Goal: Complete application form: Complete application form

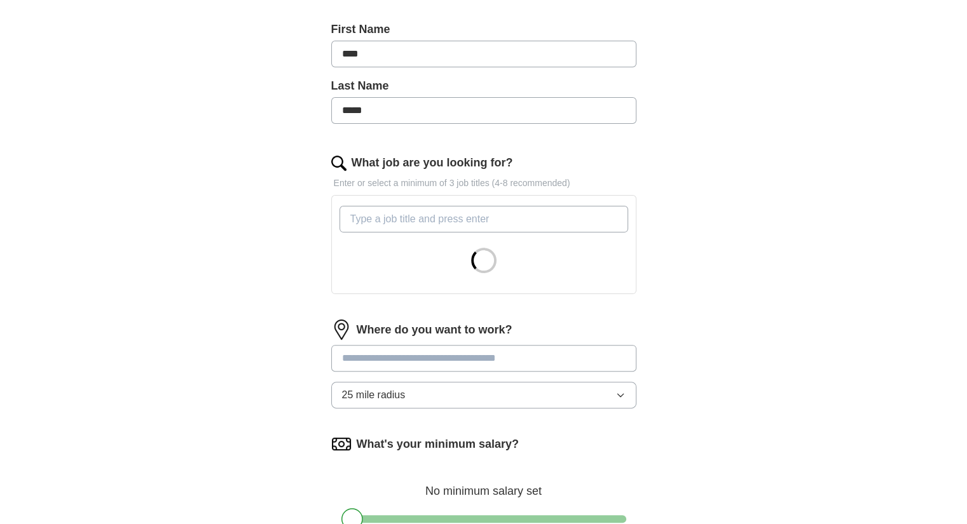
scroll to position [273, 0]
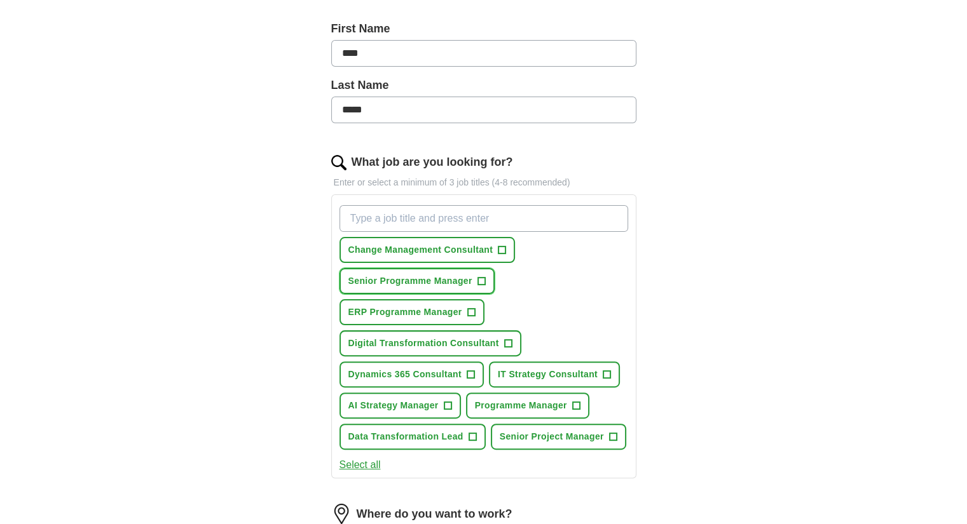
click at [491, 282] on button "Senior Programme Manager +" at bounding box center [416, 281] width 155 height 26
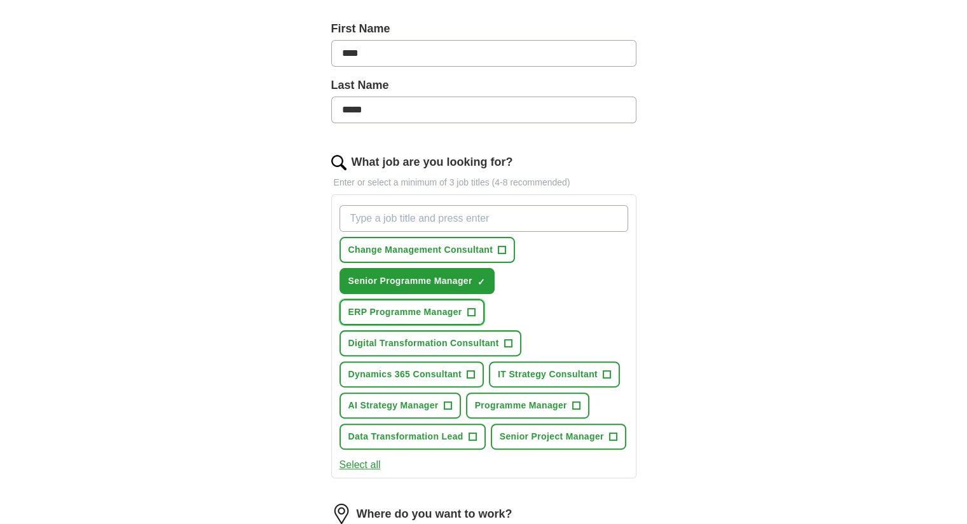
click at [474, 309] on span "+" at bounding box center [471, 312] width 8 height 8
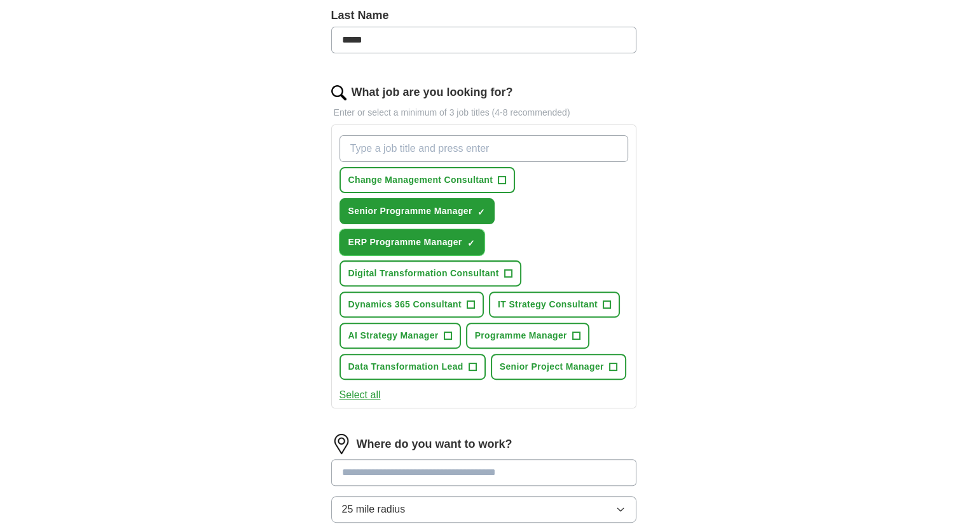
scroll to position [345, 0]
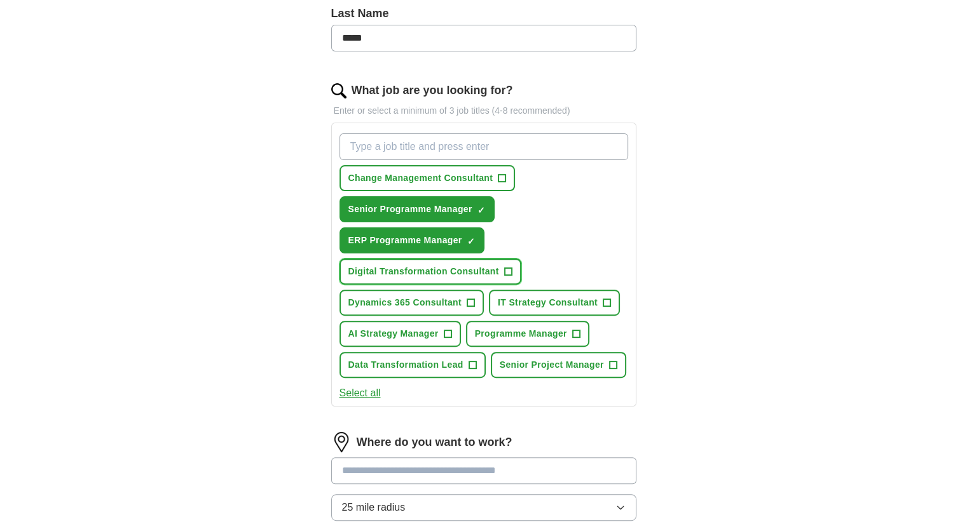
click at [509, 270] on span "+" at bounding box center [508, 272] width 8 height 10
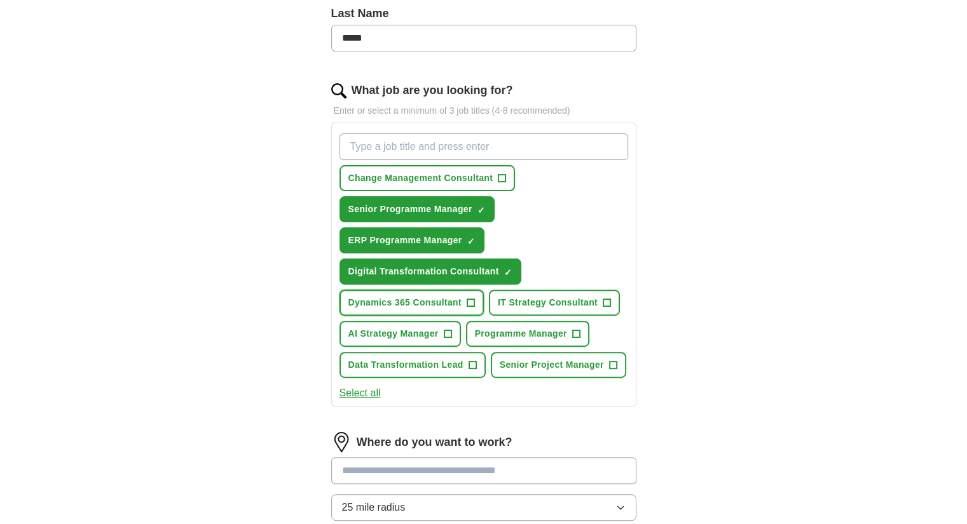
click at [469, 298] on span "+" at bounding box center [471, 303] width 8 height 10
click at [605, 304] on span "+" at bounding box center [607, 303] width 8 height 10
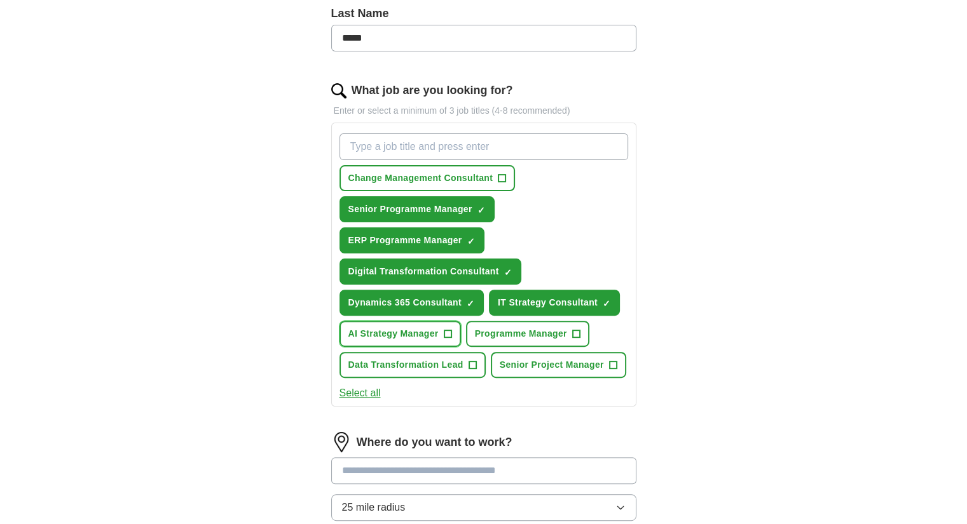
click at [453, 332] on button "AI Strategy Manager +" at bounding box center [399, 334] width 121 height 26
click at [579, 334] on span "+" at bounding box center [576, 334] width 8 height 10
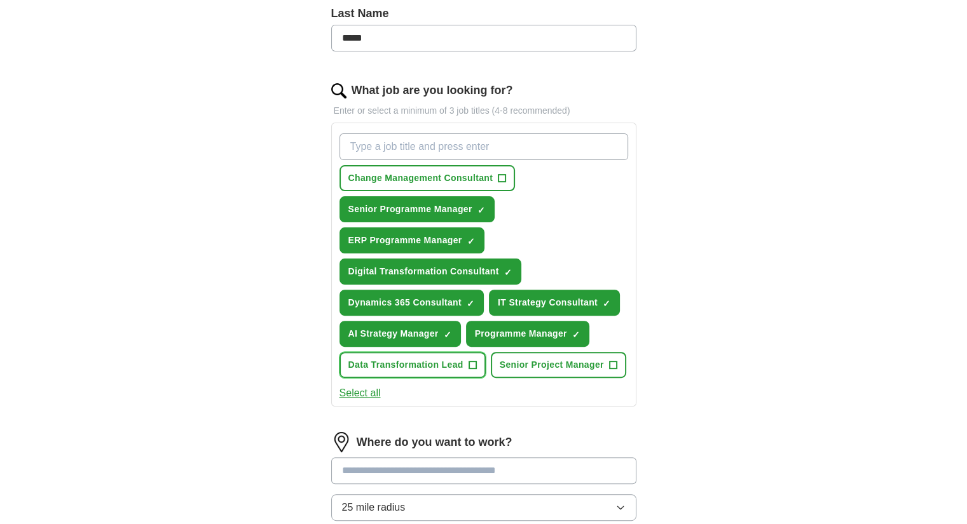
click at [475, 364] on span "+" at bounding box center [473, 365] width 8 height 10
click at [613, 360] on span "+" at bounding box center [613, 365] width 8 height 10
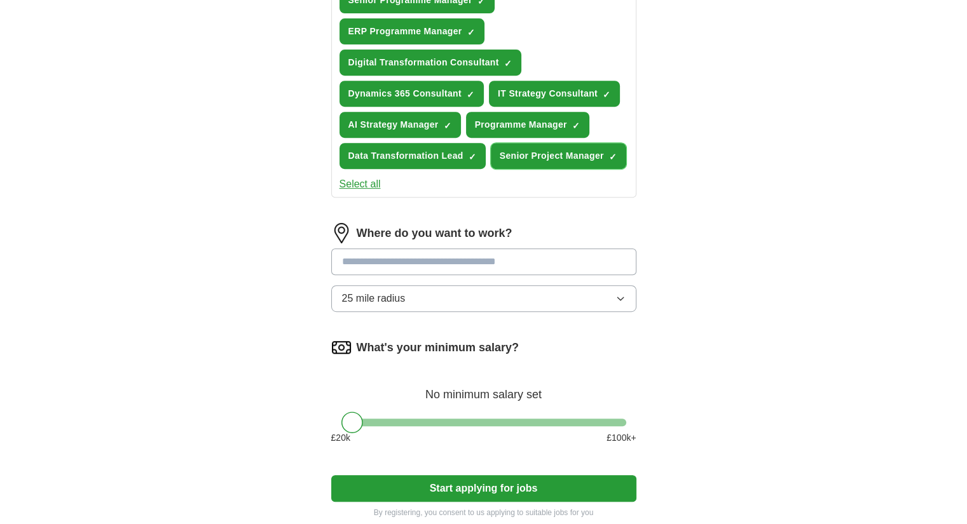
scroll to position [561, 0]
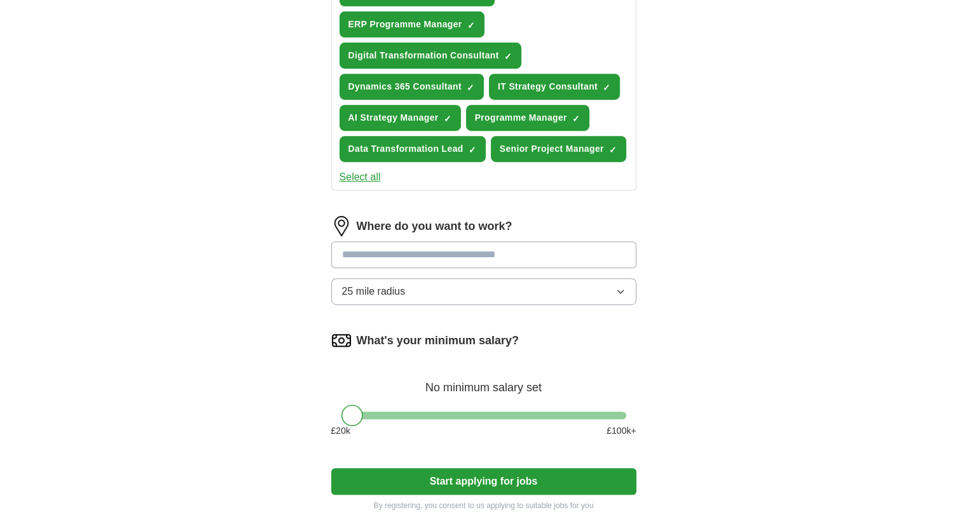
click at [543, 301] on button "25 mile radius" at bounding box center [483, 291] width 305 height 27
click at [272, 297] on div "ApplyIQ Let ApplyIQ do the hard work of searching and applying for jobs. Just t…" at bounding box center [484, 3] width 814 height 1052
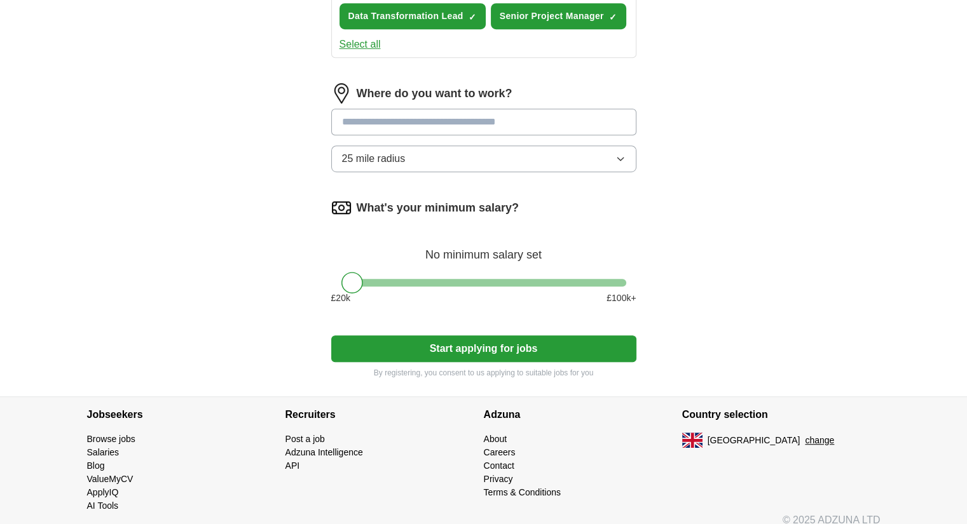
scroll to position [695, 0]
click at [563, 275] on div "What's your minimum salary? No minimum salary set £ 20 k £ 100 k+" at bounding box center [483, 256] width 305 height 118
click at [575, 285] on div "What's your minimum salary? No minimum salary set £ 20 k £ 100 k+" at bounding box center [483, 256] width 305 height 118
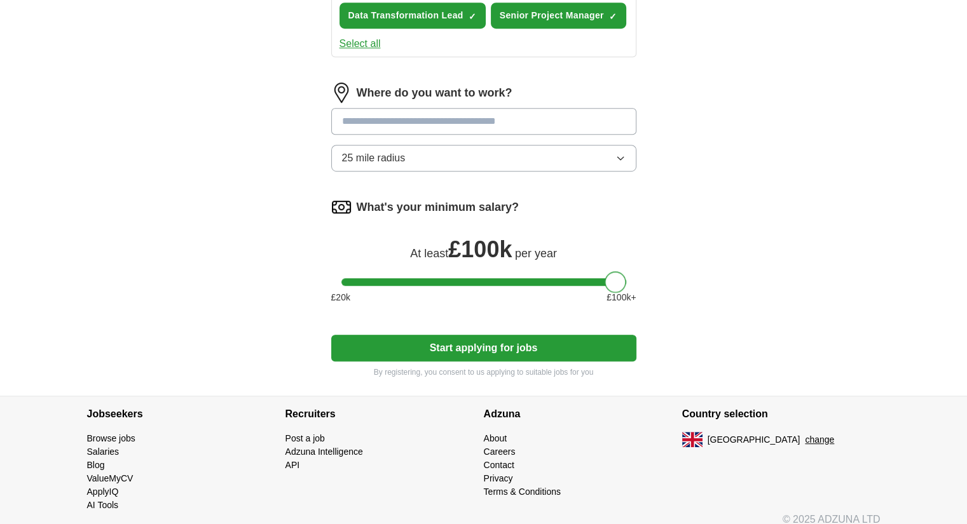
drag, startPoint x: 352, startPoint y: 284, endPoint x: 641, endPoint y: 249, distance: 291.4
click at [487, 347] on button "Start applying for jobs" at bounding box center [483, 348] width 305 height 27
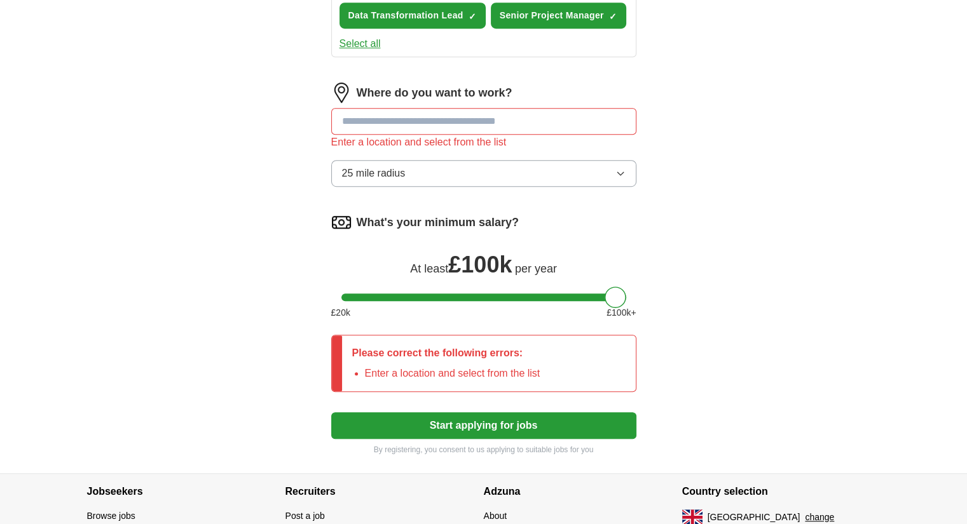
click at [426, 128] on input at bounding box center [483, 121] width 305 height 27
type input "*"
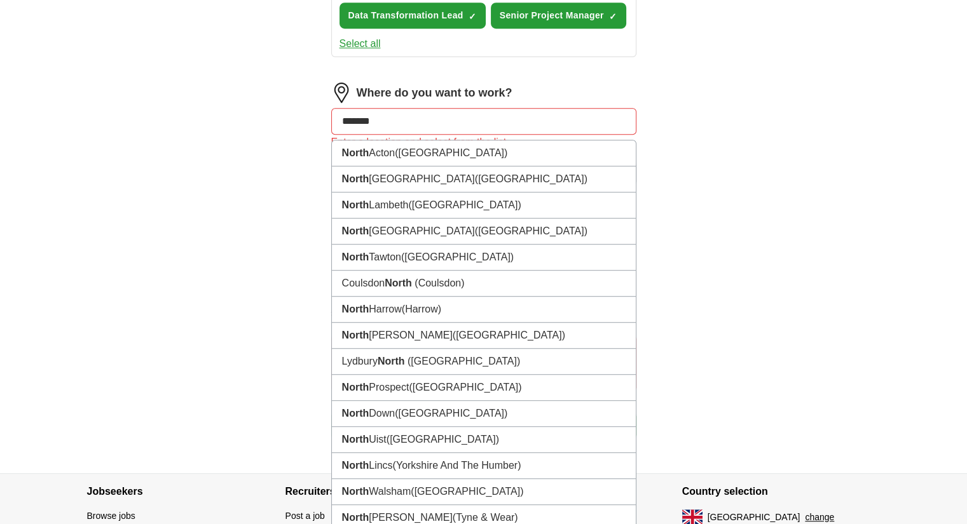
click at [426, 128] on input "*******" at bounding box center [483, 121] width 305 height 27
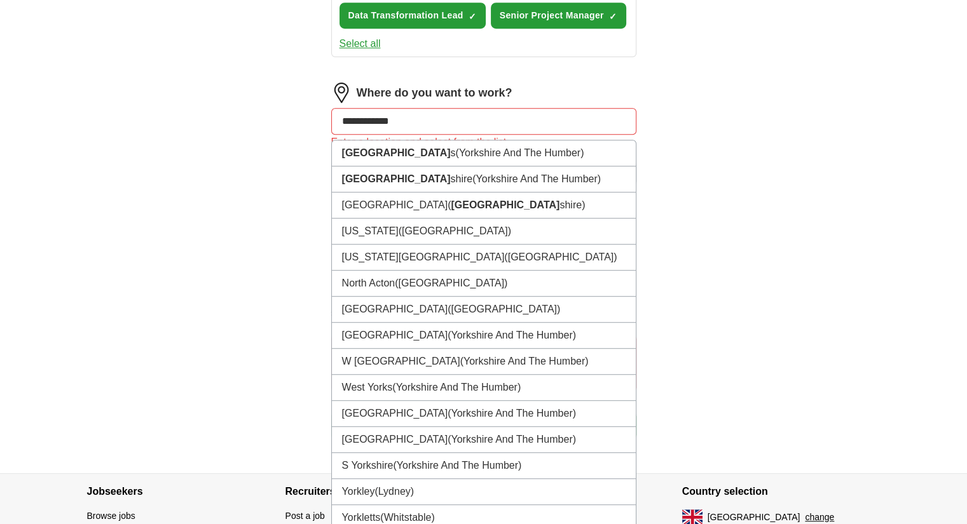
click at [426, 128] on input "**********" at bounding box center [483, 121] width 305 height 27
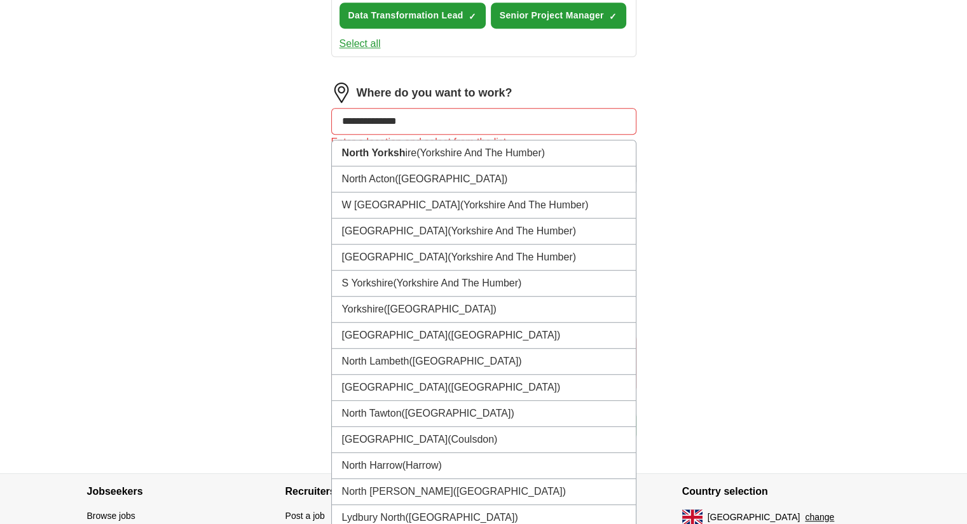
type input "**********"
click at [426, 128] on input "**********" at bounding box center [483, 121] width 305 height 27
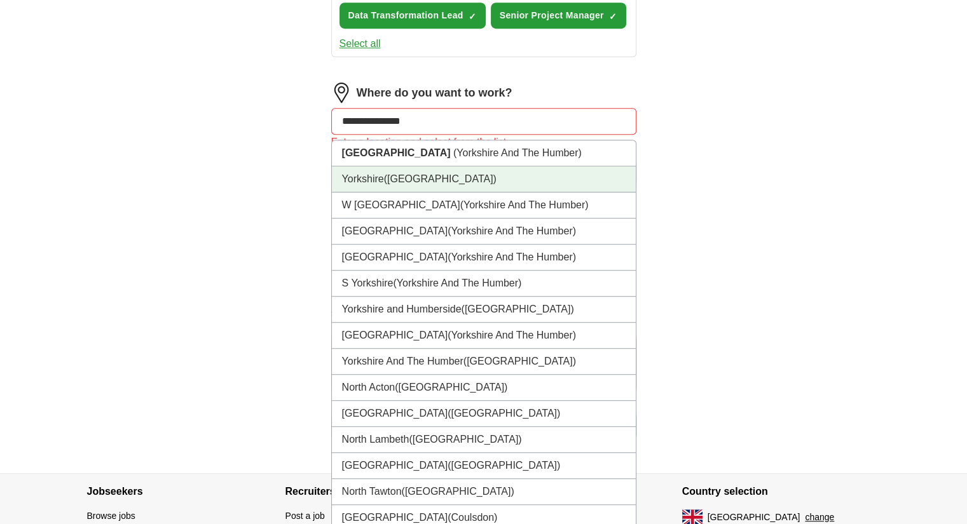
click at [425, 180] on li "Yorkshire ([GEOGRAPHIC_DATA])" at bounding box center [484, 180] width 304 height 26
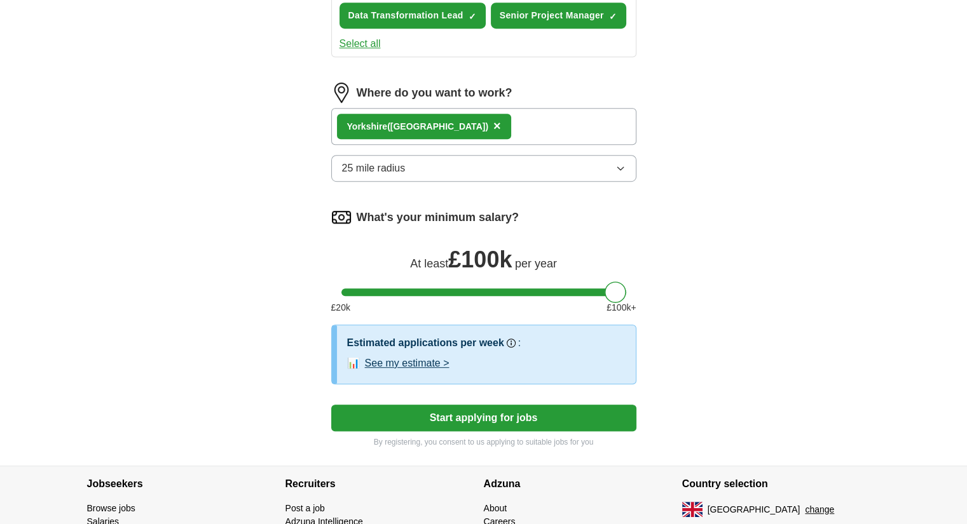
click at [447, 122] on div "Yorkshire ([GEOGRAPHIC_DATA]) ×" at bounding box center [483, 126] width 305 height 37
click at [440, 134] on div "Yorkshire ([GEOGRAPHIC_DATA]) ×" at bounding box center [483, 126] width 305 height 37
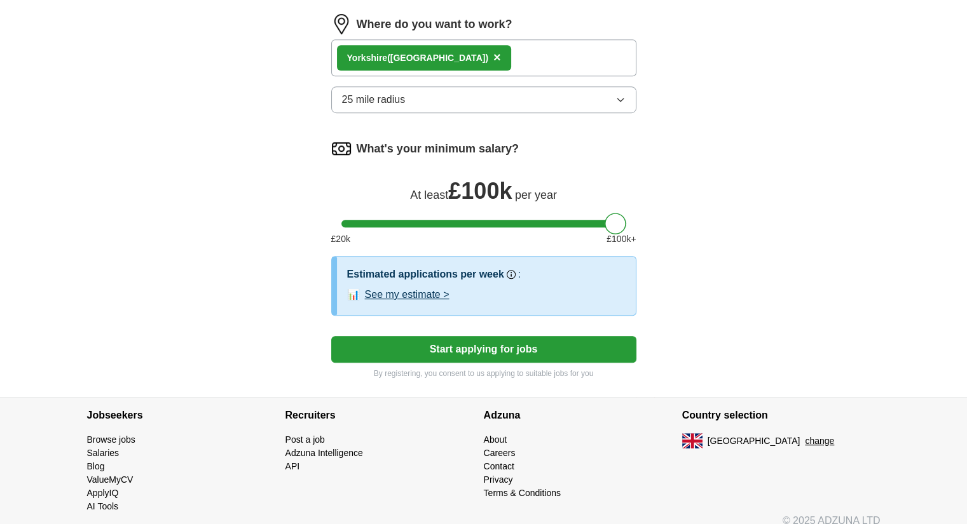
scroll to position [776, 0]
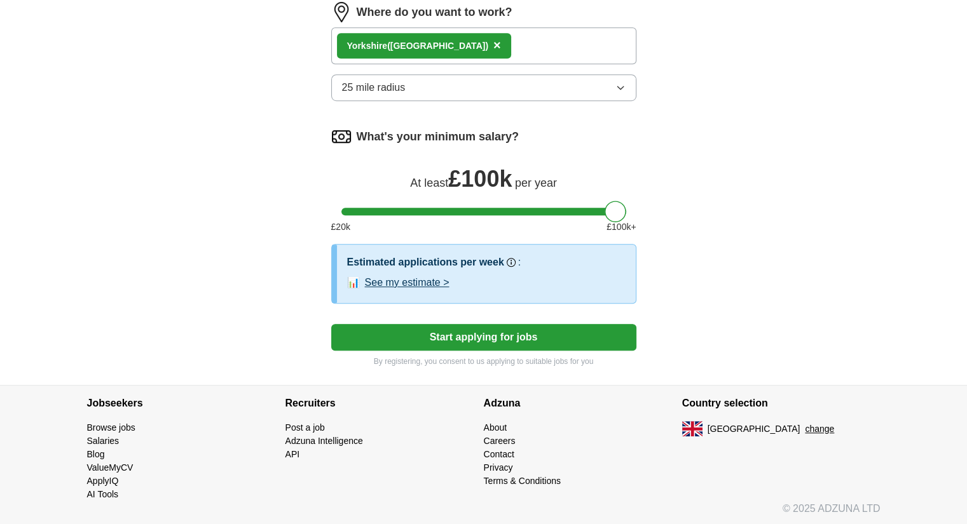
click at [410, 277] on button "See my estimate >" at bounding box center [407, 282] width 85 height 15
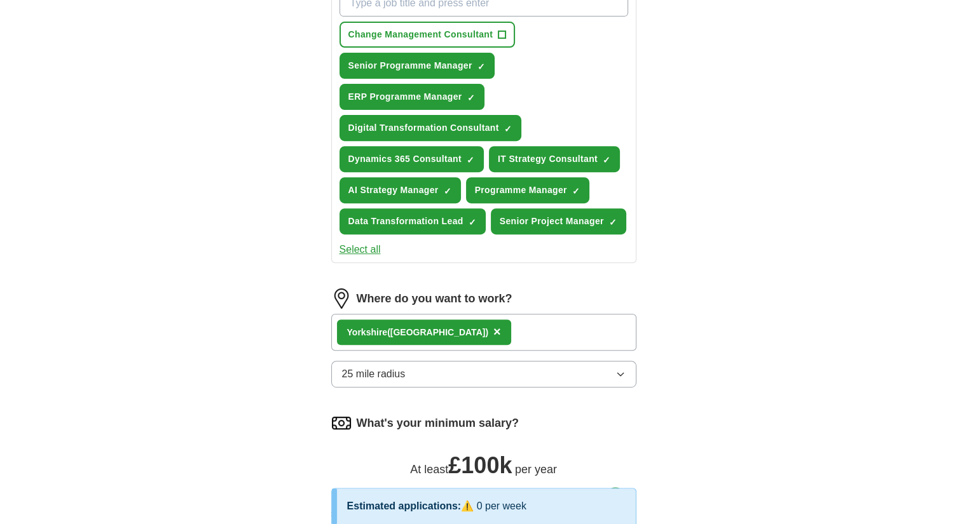
scroll to position [490, 0]
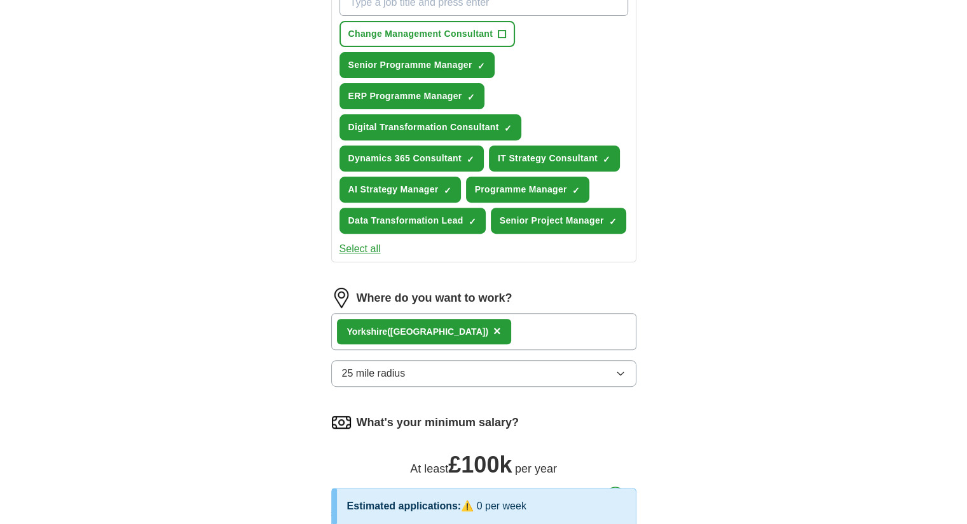
click at [493, 331] on span "×" at bounding box center [497, 331] width 8 height 14
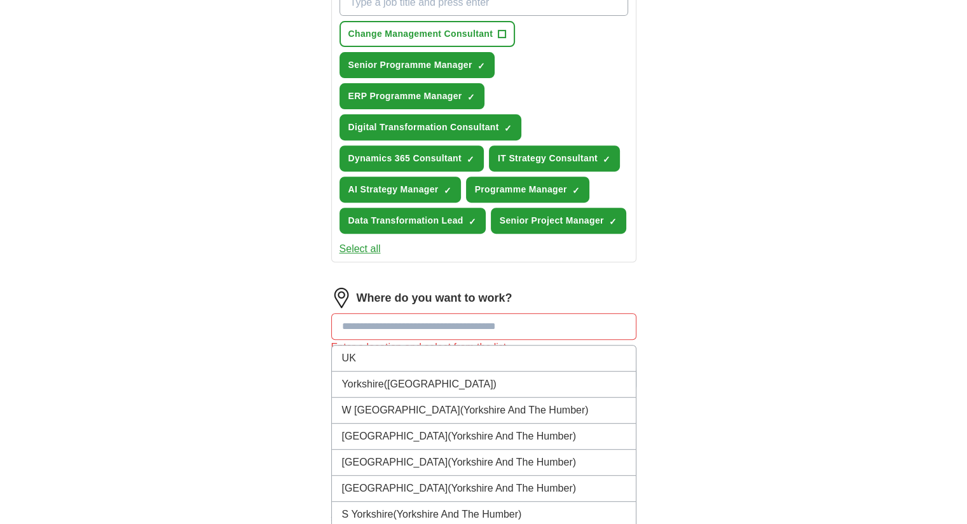
click at [409, 327] on input at bounding box center [483, 326] width 305 height 27
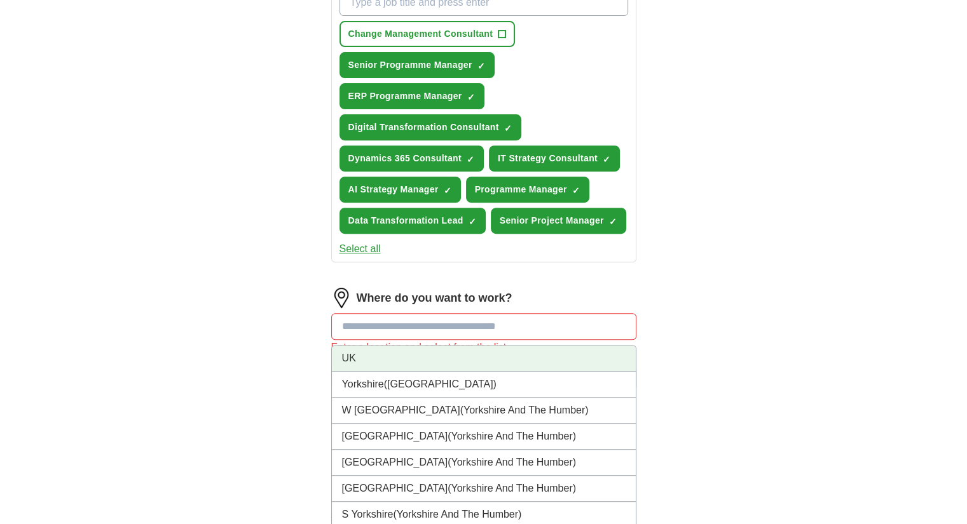
click at [401, 355] on li "UK" at bounding box center [484, 359] width 304 height 26
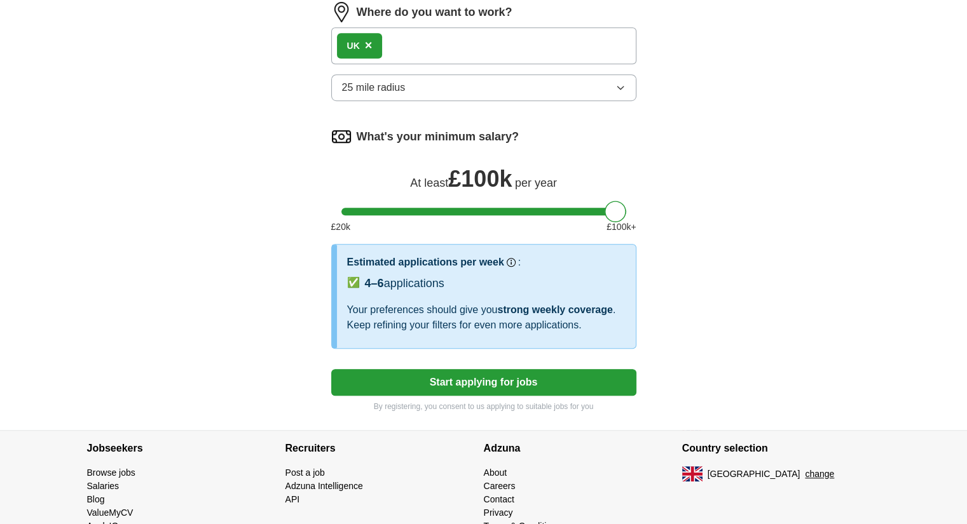
scroll to position [786, 0]
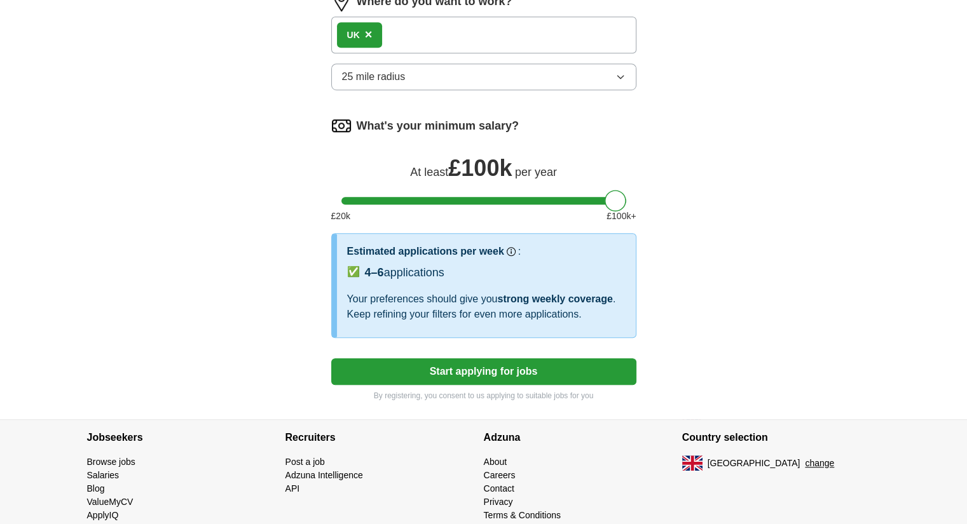
click at [457, 366] on button "Start applying for jobs" at bounding box center [483, 372] width 305 height 27
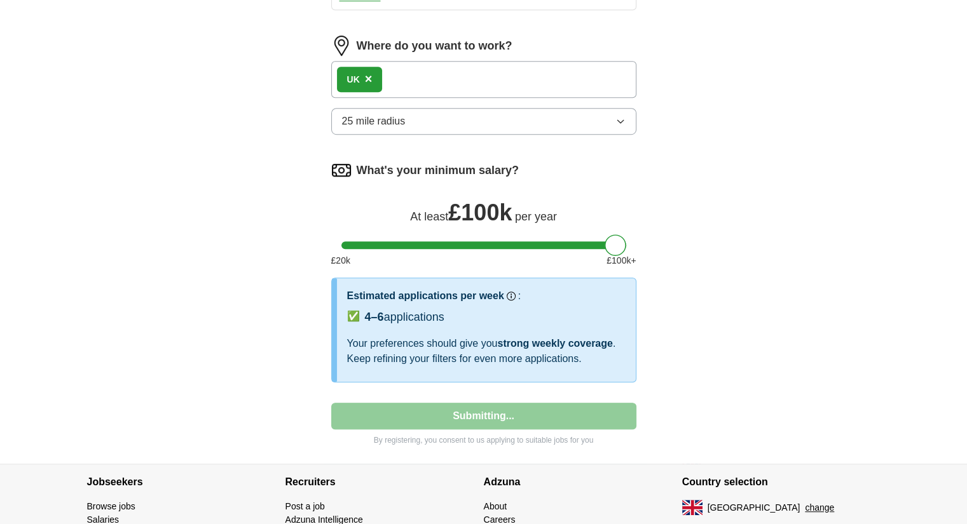
select select "**"
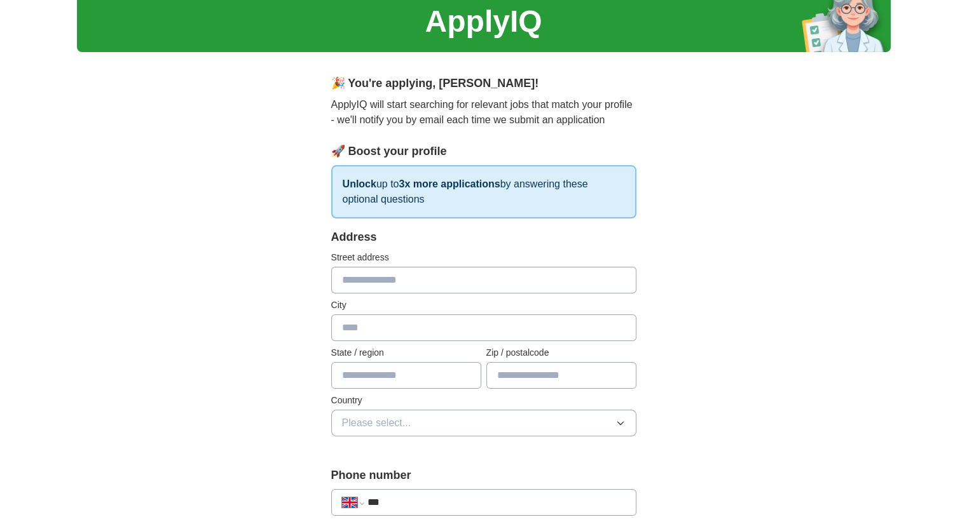
scroll to position [48, 0]
click at [499, 279] on input "text" at bounding box center [483, 279] width 305 height 27
type input "*"
type input "****"
type input "**********"
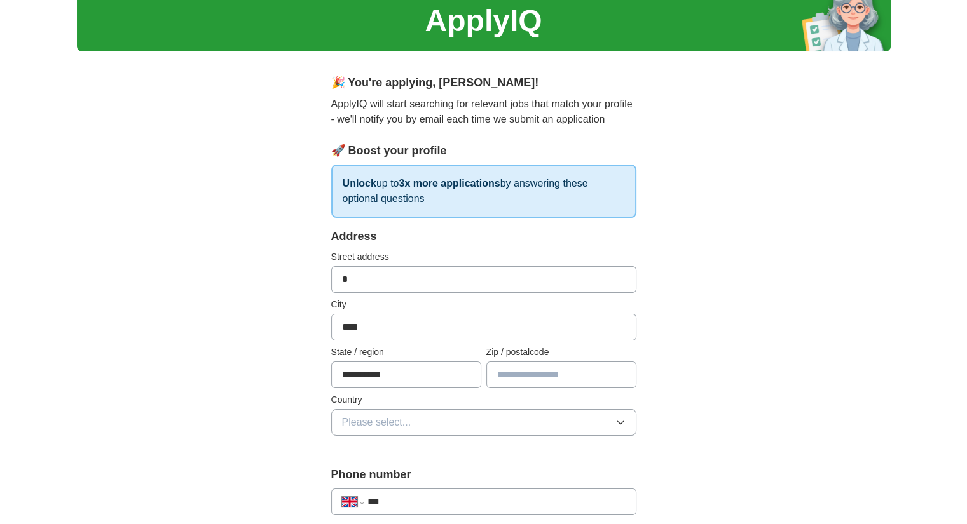
type input "*******"
click at [387, 278] on input "*" at bounding box center [483, 279] width 305 height 27
click at [372, 288] on input "*" at bounding box center [483, 279] width 305 height 27
type input "*"
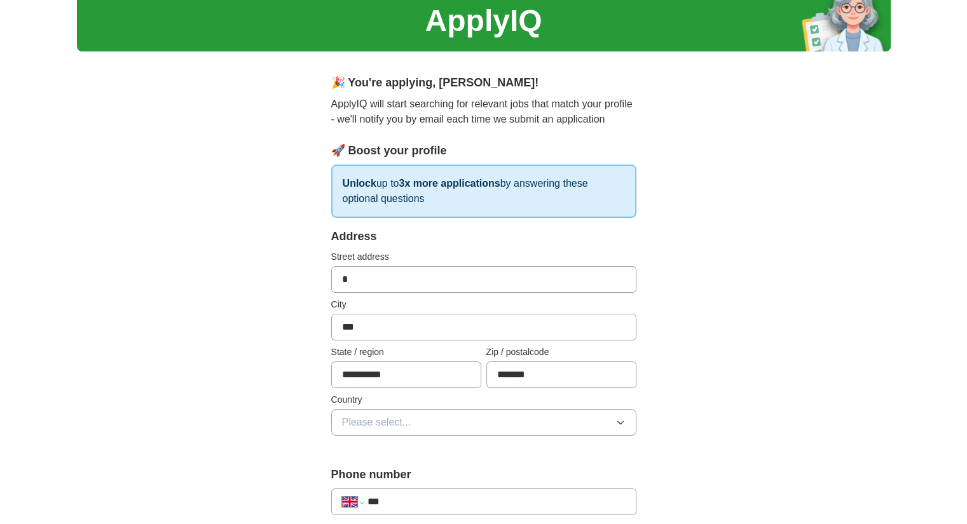
type input "****"
type input "**********"
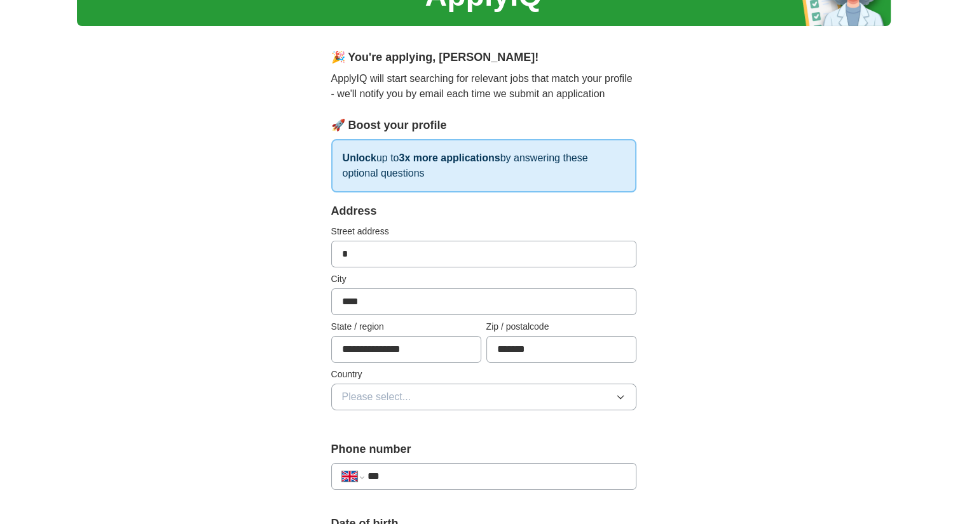
scroll to position [99, 0]
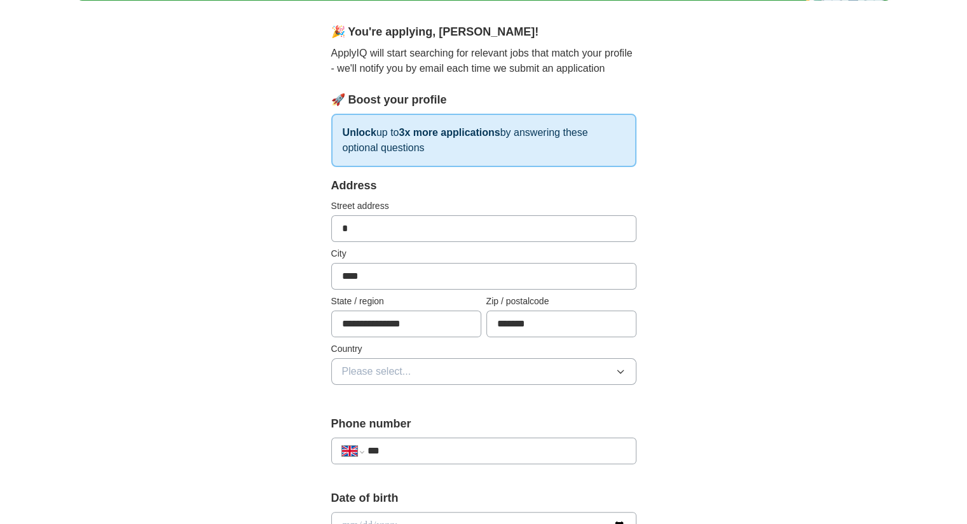
click at [394, 376] on span "Please select..." at bounding box center [376, 371] width 69 height 15
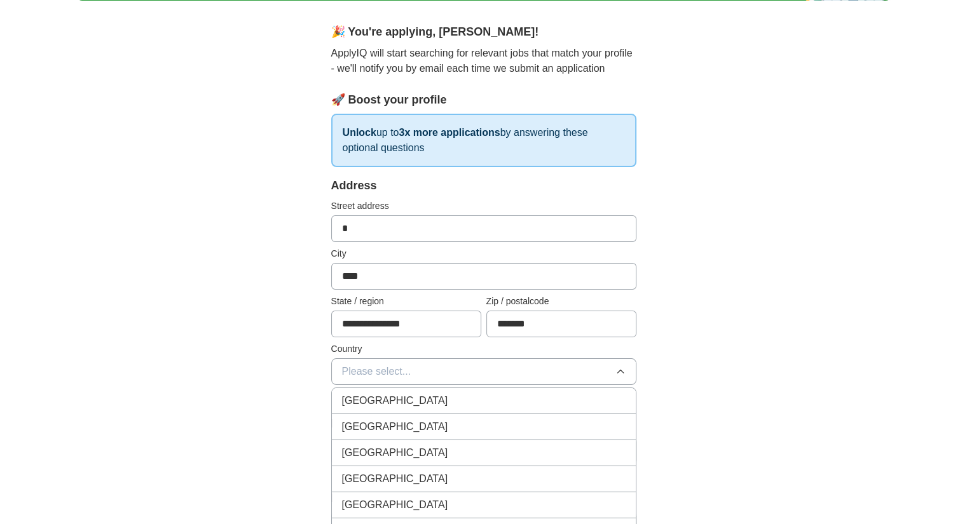
click at [398, 397] on span "[GEOGRAPHIC_DATA]" at bounding box center [395, 401] width 106 height 15
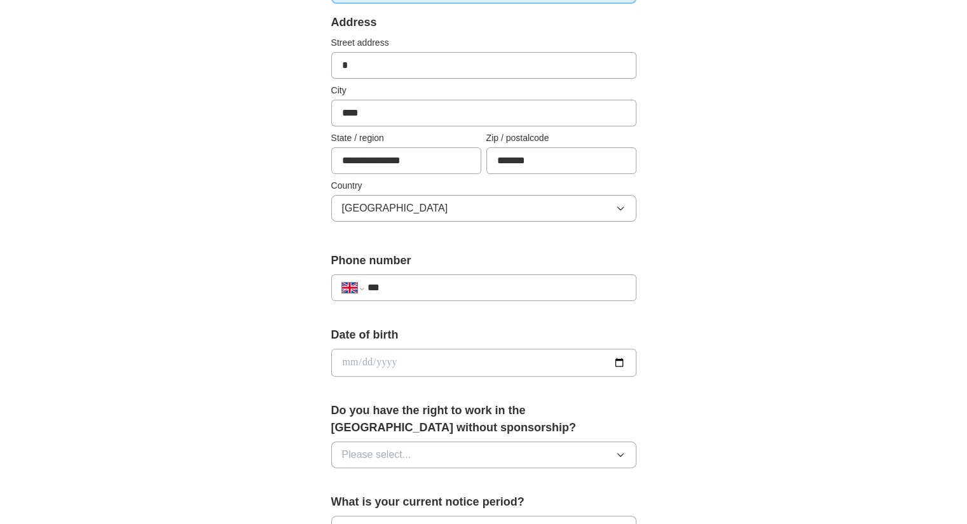
scroll to position [263, 0]
click at [421, 280] on input "***" at bounding box center [496, 287] width 258 height 15
type input "**********"
click at [432, 366] on input "date" at bounding box center [483, 362] width 305 height 28
type input "**********"
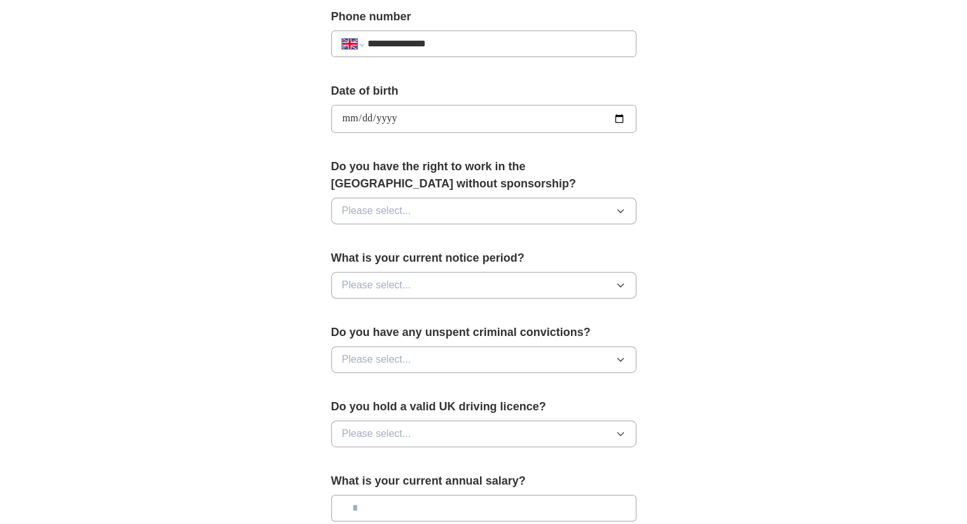
scroll to position [509, 0]
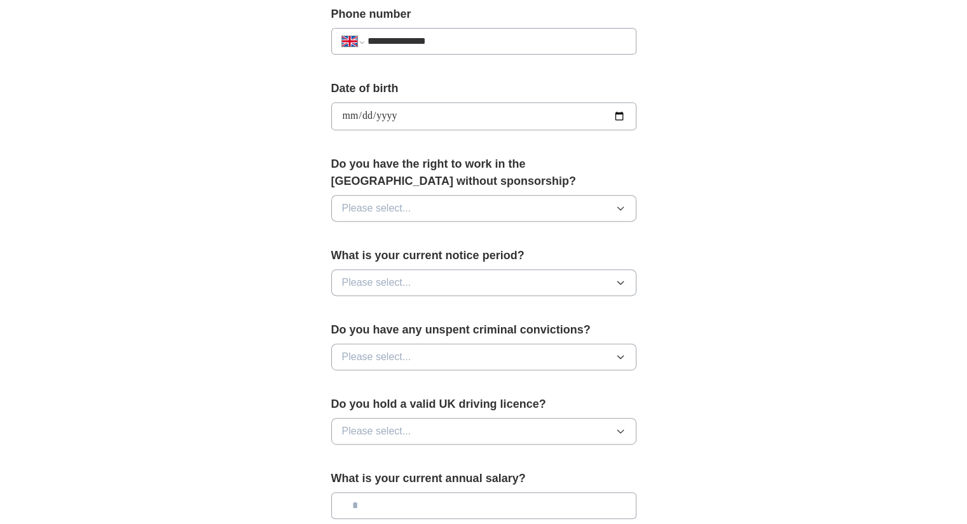
click at [449, 200] on button "Please select..." at bounding box center [483, 208] width 305 height 27
click at [428, 261] on div "No" at bounding box center [484, 263] width 284 height 15
click at [444, 280] on button "Please select..." at bounding box center [483, 283] width 305 height 27
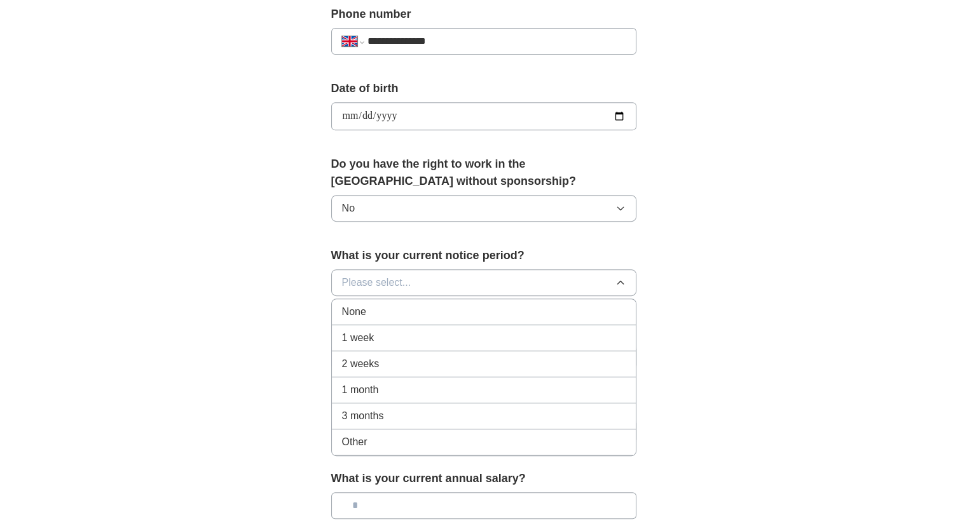
click at [439, 312] on div "None" at bounding box center [484, 312] width 284 height 15
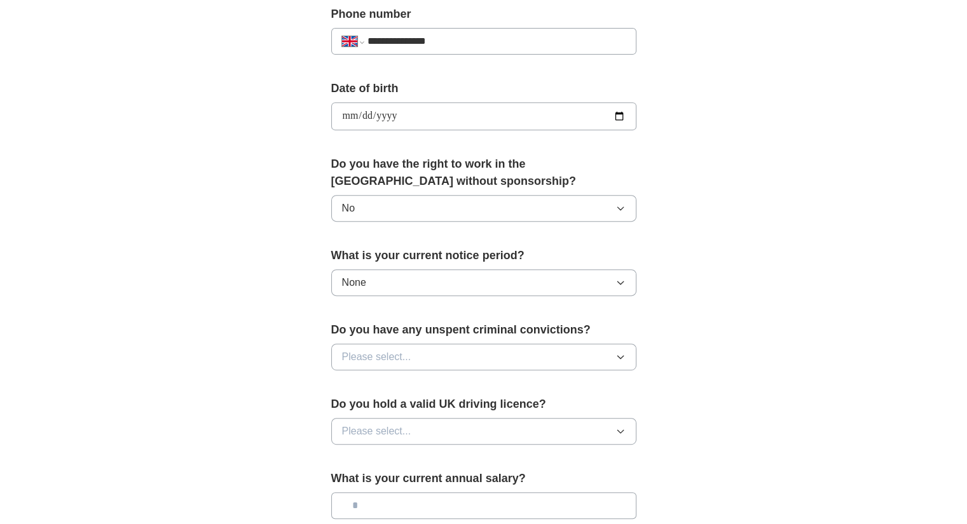
click at [454, 351] on button "Please select..." at bounding box center [483, 357] width 305 height 27
click at [442, 410] on div "No" at bounding box center [484, 412] width 284 height 15
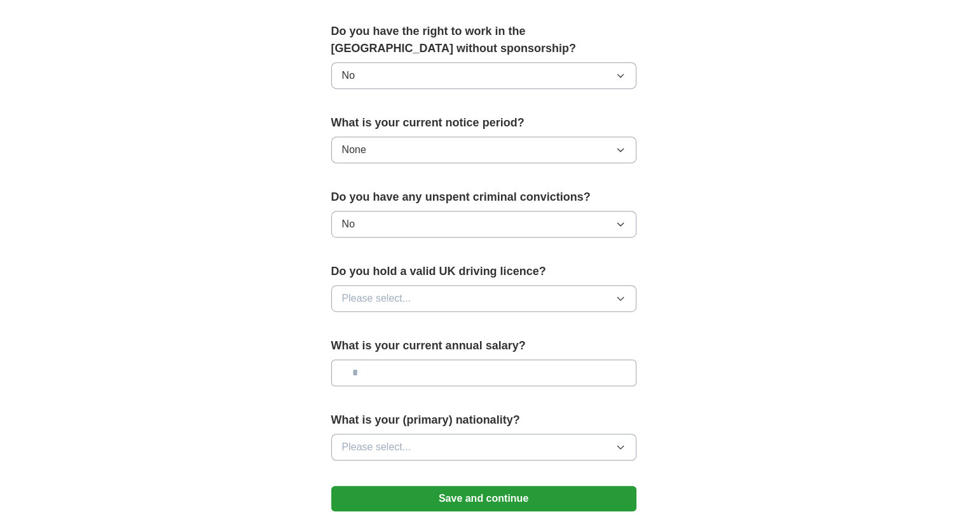
scroll to position [643, 0]
click at [458, 298] on button "Please select..." at bounding box center [483, 298] width 305 height 27
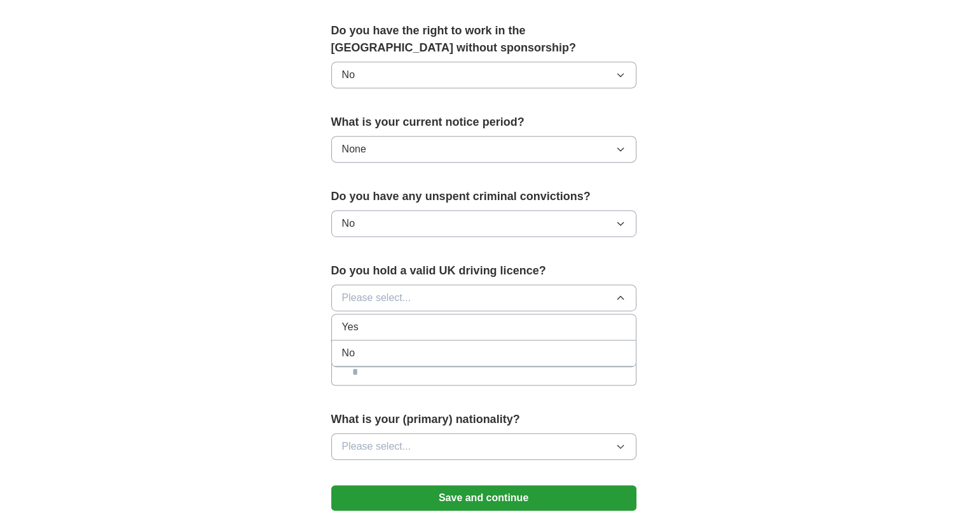
click at [442, 332] on li "Yes" at bounding box center [484, 328] width 304 height 26
click at [426, 372] on input "text" at bounding box center [483, 372] width 305 height 27
type input "********"
click at [453, 451] on button "Please select..." at bounding box center [483, 447] width 305 height 27
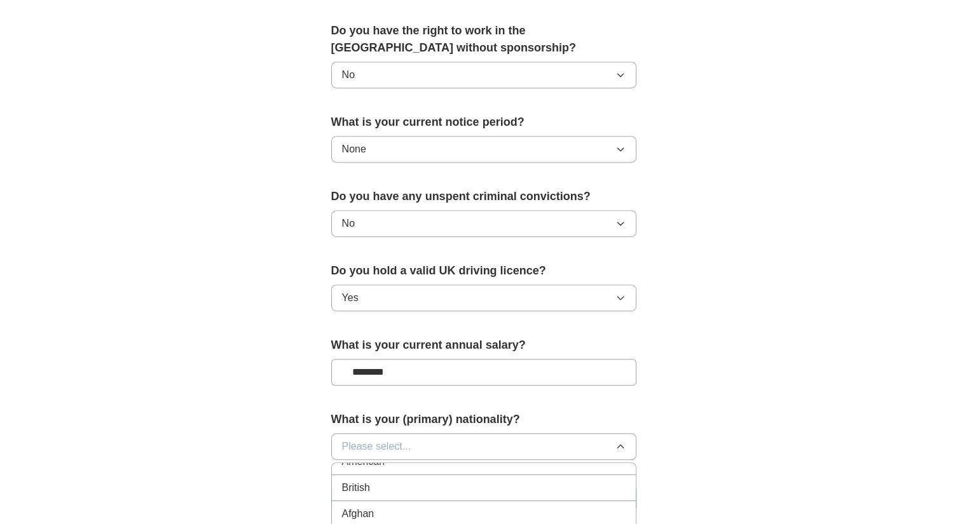
scroll to position [0, 0]
click at [375, 503] on div "British" at bounding box center [484, 502] width 284 height 15
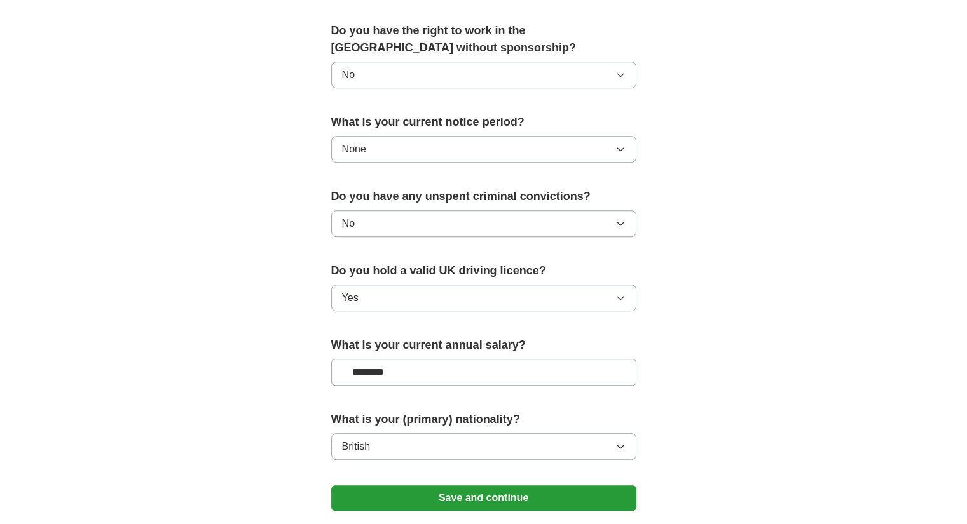
scroll to position [793, 0]
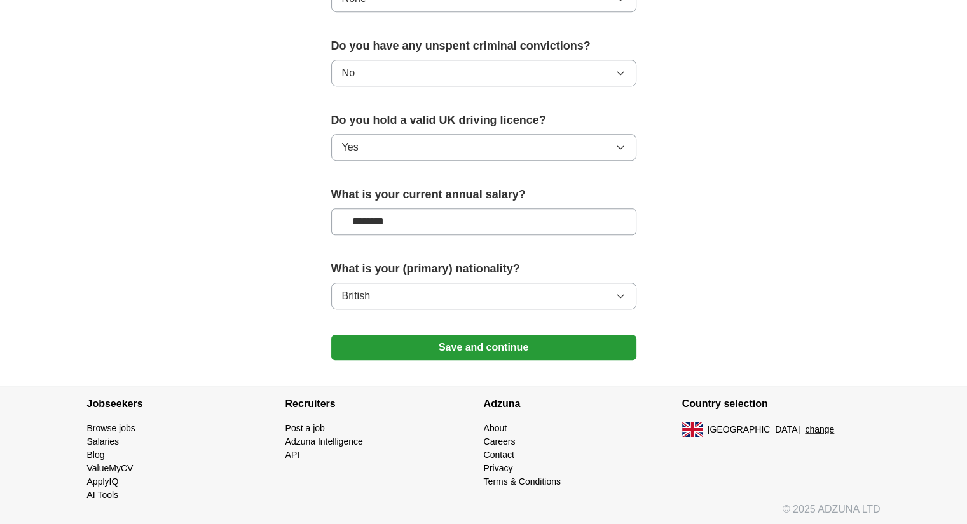
click at [446, 345] on button "Save and continue" at bounding box center [483, 347] width 305 height 25
